Goal: Information Seeking & Learning: Learn about a topic

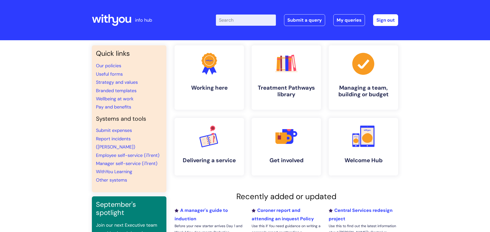
click at [244, 24] on input "Enter your search term here..." at bounding box center [246, 20] width 60 height 11
type input "toil"
click button "Search" at bounding box center [0, 0] width 0 height 0
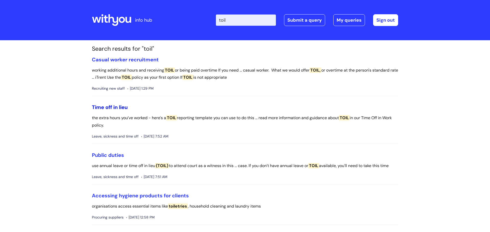
click at [121, 108] on link "Time off in lieu" at bounding box center [110, 107] width 36 height 7
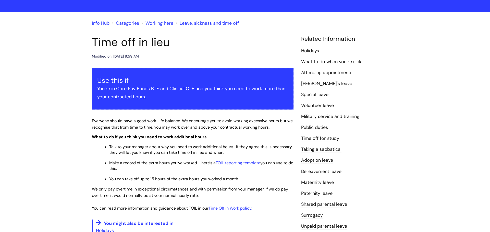
scroll to position [29, 0]
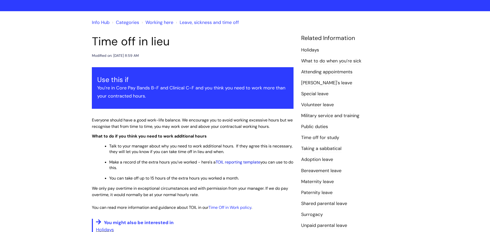
click at [246, 163] on link "TOIL reporting template" at bounding box center [238, 162] width 45 height 5
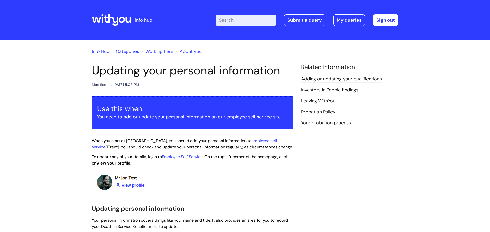
click at [197, 65] on h1 "Updating your personal information" at bounding box center [192, 71] width 201 height 14
click at [230, 21] on input "Enter your search term here..." at bounding box center [246, 20] width 60 height 11
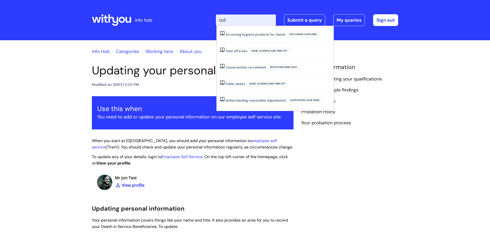
type input "toil"
click button "Search" at bounding box center [0, 0] width 0 height 0
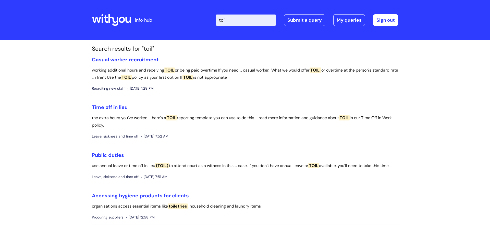
click at [134, 114] on li "Time off in lieu the extra hours you’ve worked - here's a TOIL reporting templa…" at bounding box center [245, 124] width 306 height 40
click at [125, 59] on link "Casual worker recruitment" at bounding box center [125, 59] width 67 height 7
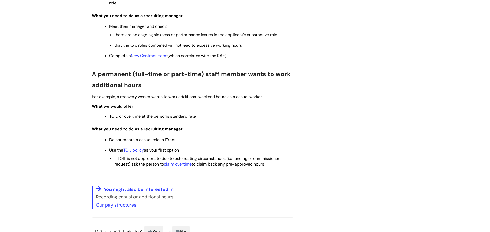
scroll to position [374, 0]
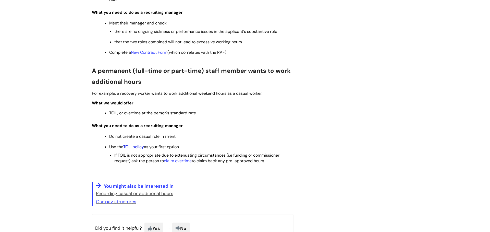
click at [136, 146] on link "TOIL policy" at bounding box center [133, 146] width 21 height 5
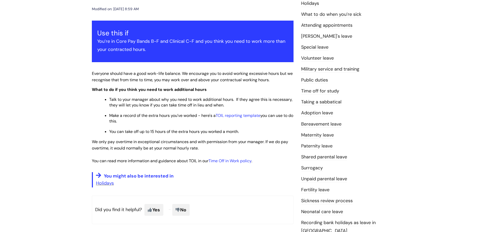
scroll to position [77, 0]
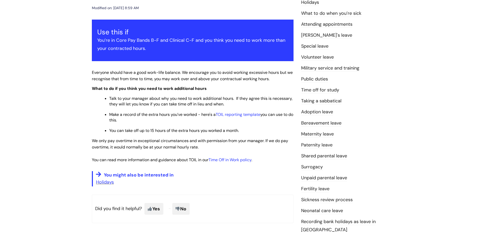
click at [311, 35] on link "Carer's leave" at bounding box center [326, 35] width 51 height 7
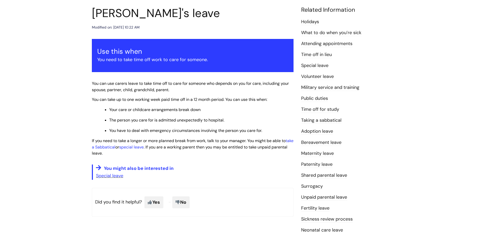
scroll to position [60, 0]
